Goal: Information Seeking & Learning: Learn about a topic

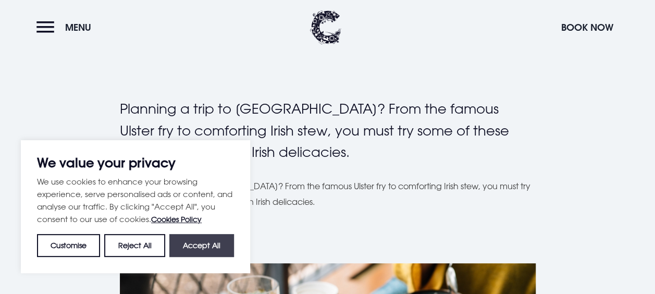
click at [191, 248] on button "Accept All" at bounding box center [201, 245] width 65 height 23
checkbox input "true"
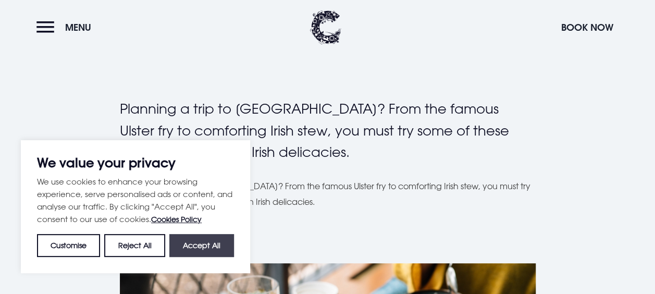
checkbox input "true"
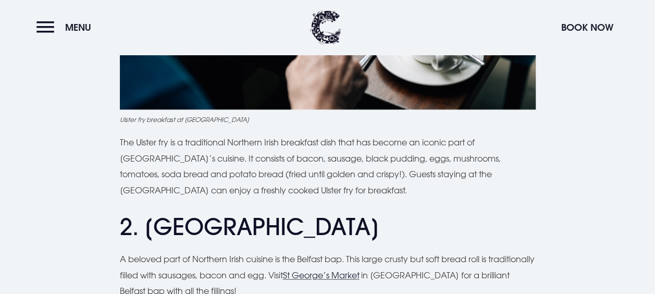
scroll to position [689, 0]
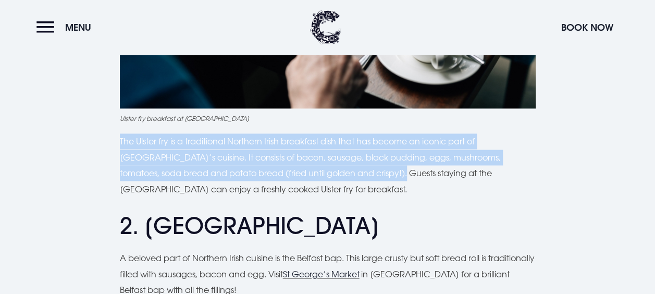
drag, startPoint x: 117, startPoint y: 101, endPoint x: 349, endPoint y: 139, distance: 234.6
copy p "The Ulster fry is a traditional Northern Irish breakfast dish that has become a…"
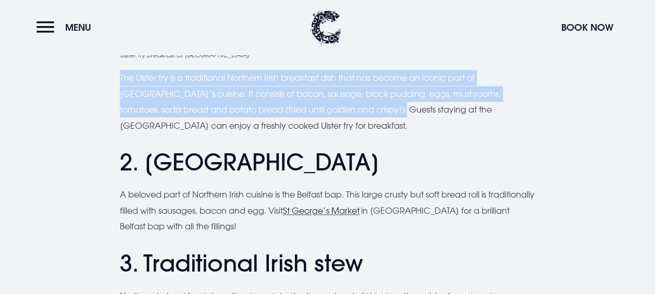
scroll to position [752, 0]
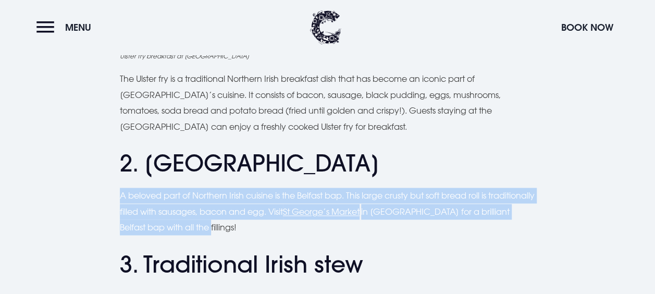
drag, startPoint x: 117, startPoint y: 155, endPoint x: 223, endPoint y: 195, distance: 113.7
copy p "A beloved part of Northern Irish cuisine is the Belfast bap. This large crusty …"
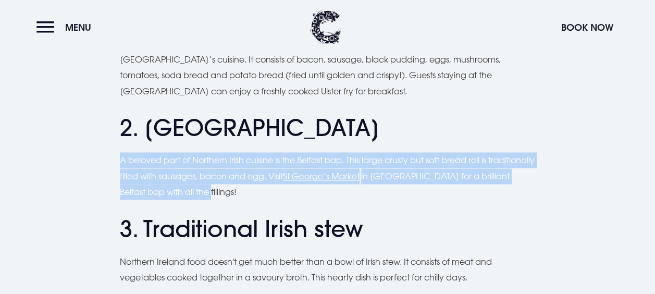
click at [366, 153] on p "A beloved part of Northern Irish cuisine is the Belfast bap. This large crusty …" at bounding box center [328, 175] width 416 height 47
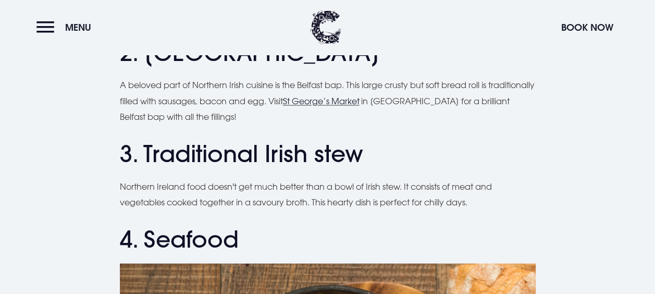
scroll to position [864, 0]
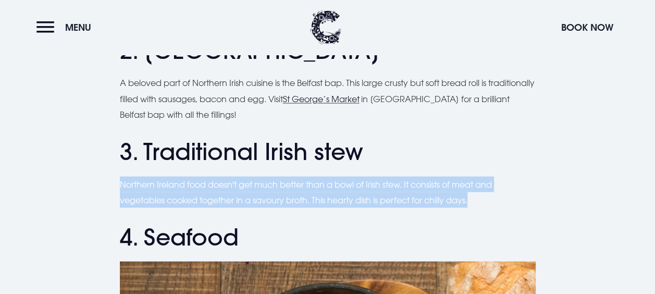
drag, startPoint x: 116, startPoint y: 142, endPoint x: 475, endPoint y: 167, distance: 360.5
copy p "Northern Ireland food doesn't get much better than a bowl of Irish stew. It con…"
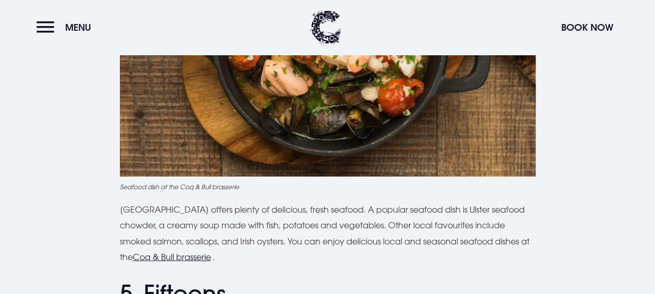
scroll to position [1227, 0]
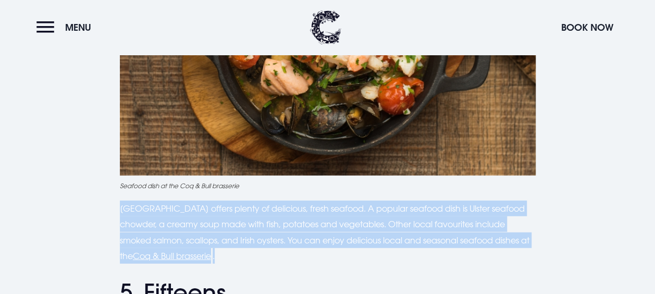
drag, startPoint x: 117, startPoint y: 165, endPoint x: 273, endPoint y: 219, distance: 164.9
copy p "[GEOGRAPHIC_DATA] offers plenty of delicious, fresh seafood. A popular seafood …"
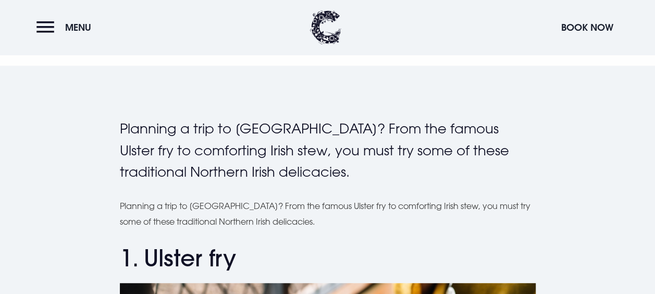
scroll to position [0, 0]
